Goal: Transaction & Acquisition: Purchase product/service

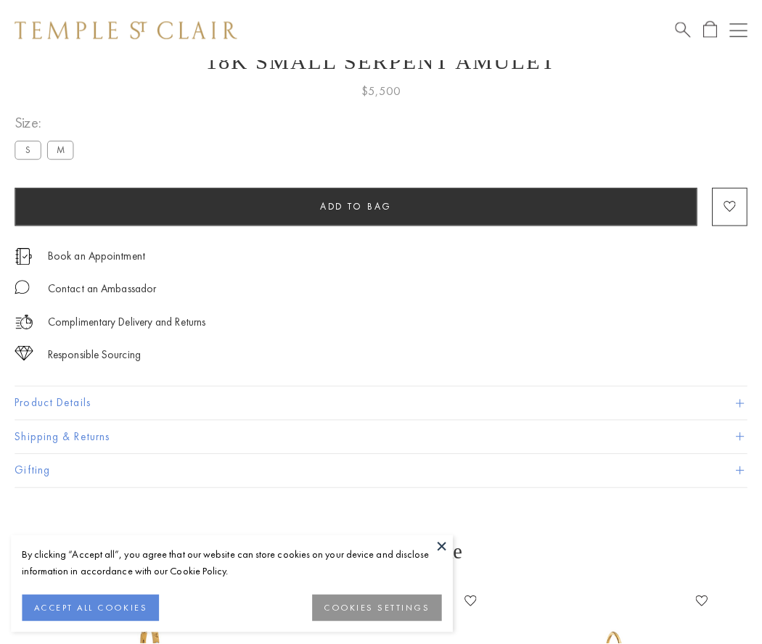
scroll to position [58, 0]
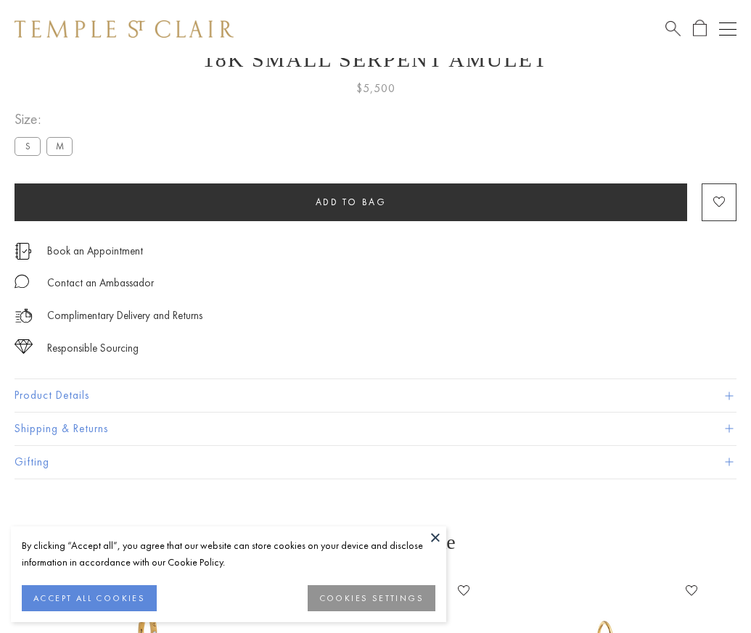
click at [350, 202] on span "Add to bag" at bounding box center [351, 202] width 71 height 12
